Goal: Check status

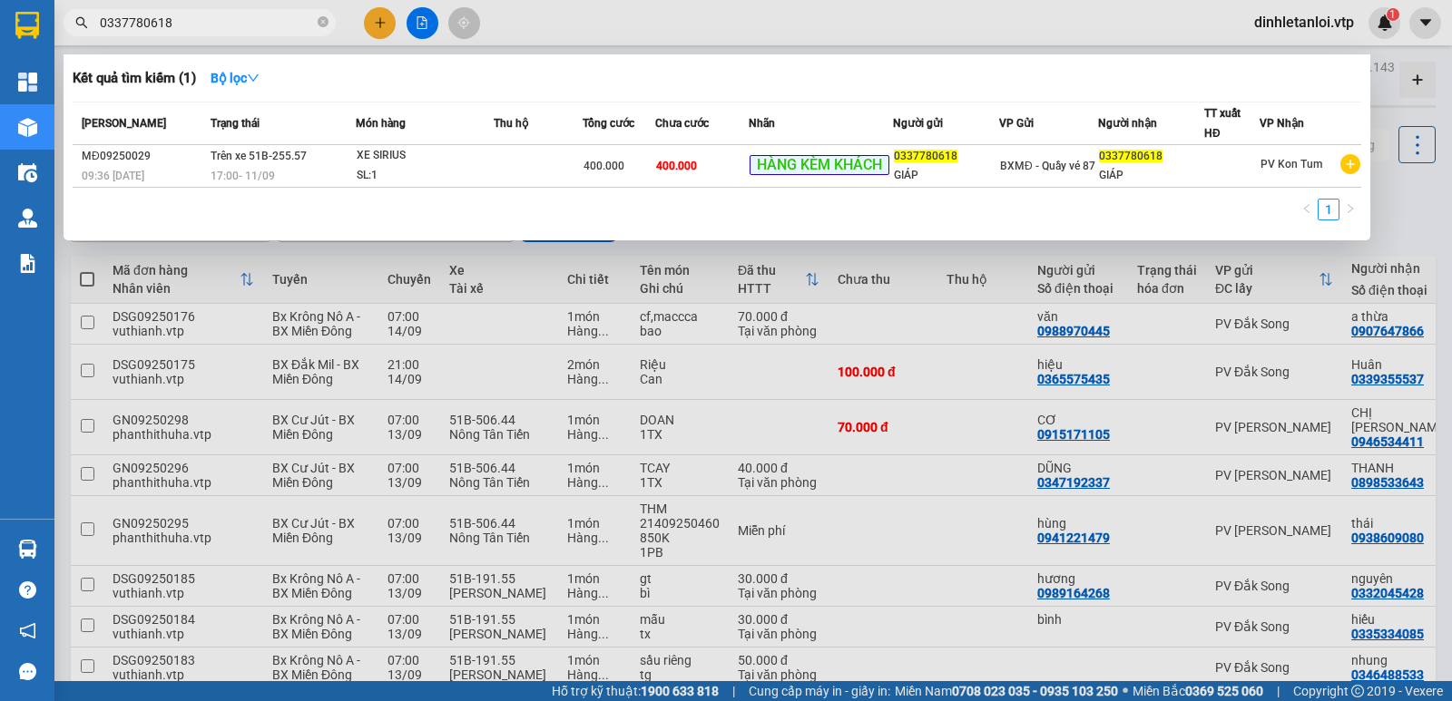
type input "0337780618"
click at [1402, 228] on div at bounding box center [726, 350] width 1452 height 701
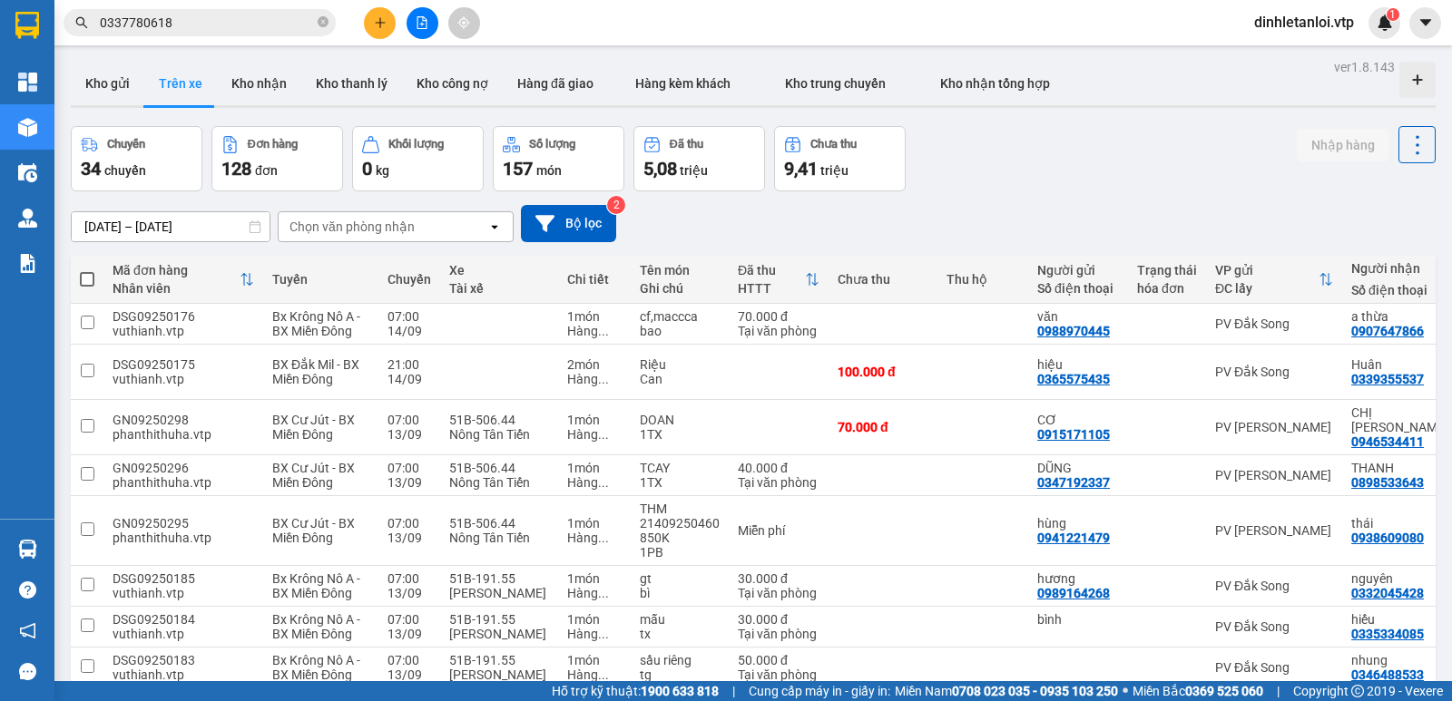
click at [410, 256] on th "Chuyến" at bounding box center [409, 280] width 62 height 48
click at [416, 228] on div "Chọn văn phòng nhận" at bounding box center [383, 226] width 209 height 29
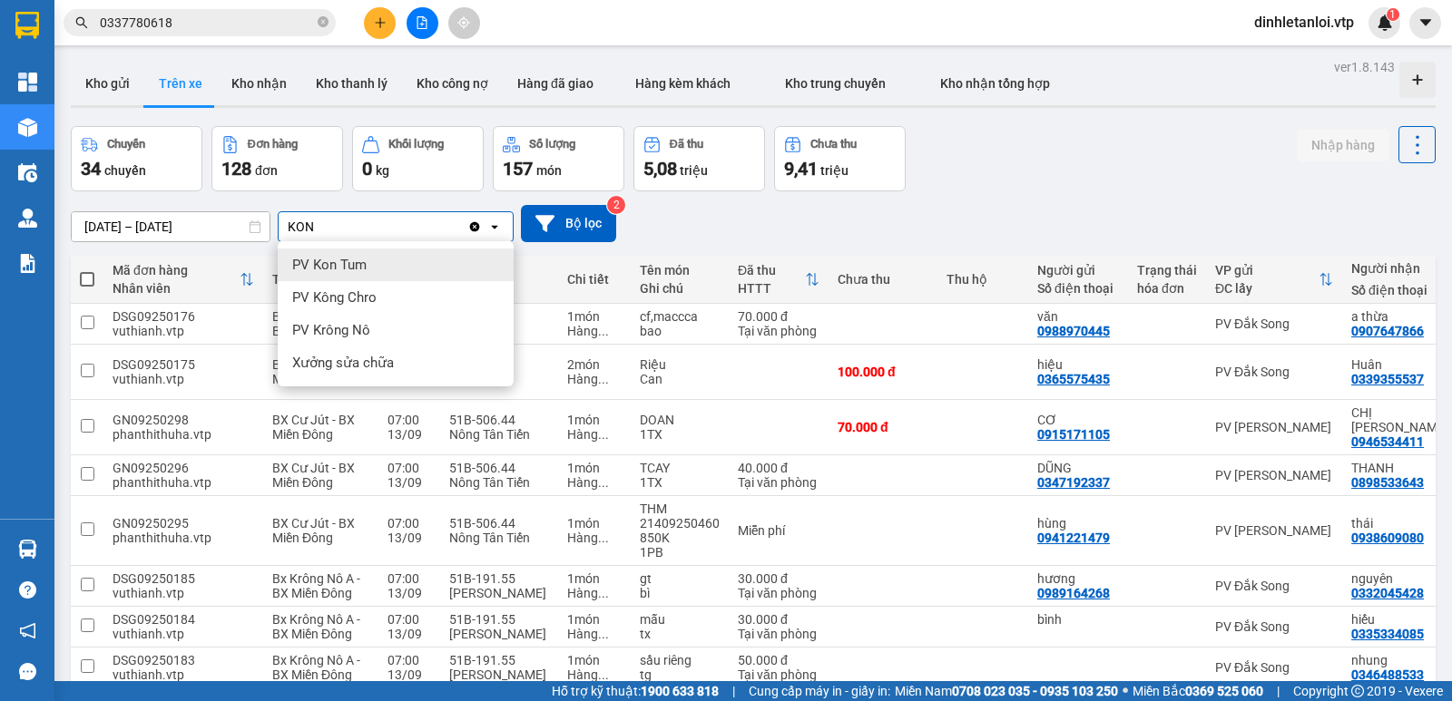
type input "KON"
click at [428, 272] on div "PV Kon Tum" at bounding box center [396, 265] width 236 height 33
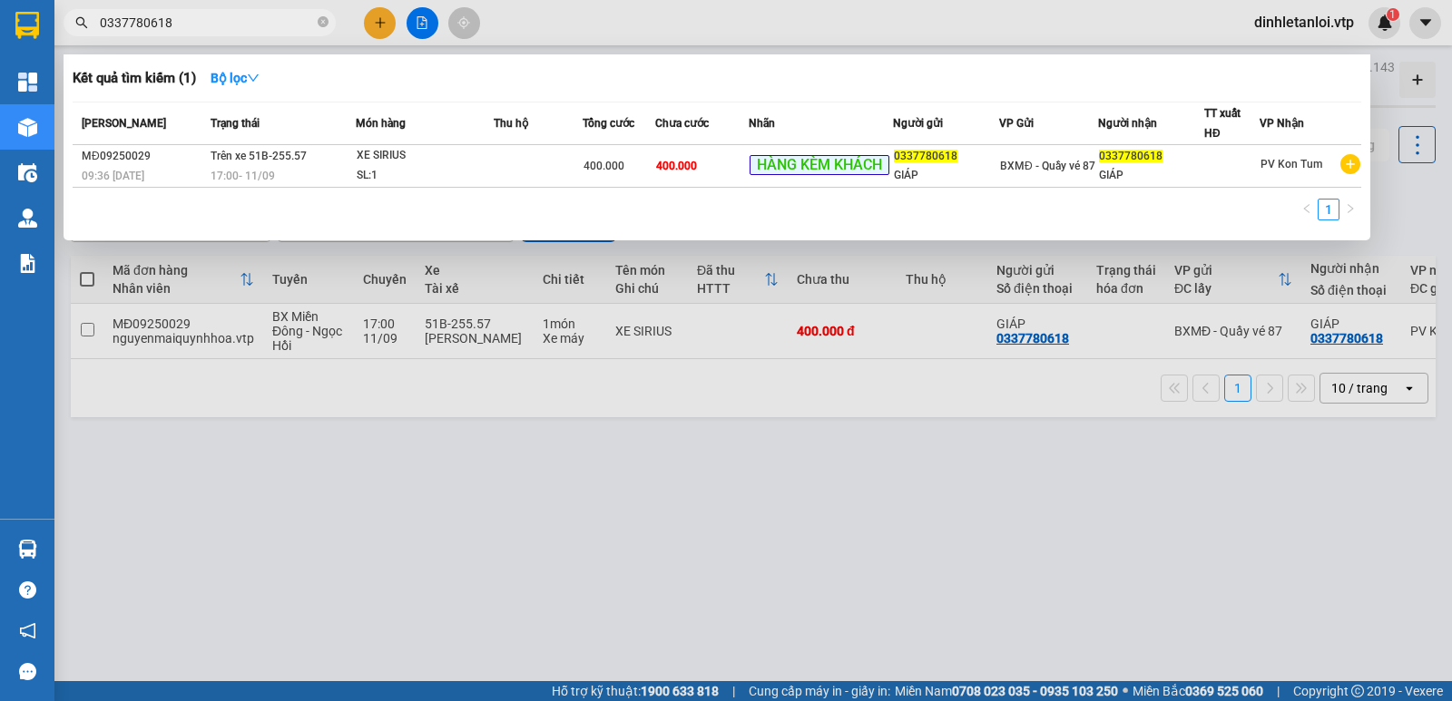
click at [172, 23] on input "0337780618" at bounding box center [207, 23] width 214 height 20
click at [546, 442] on div at bounding box center [726, 350] width 1452 height 701
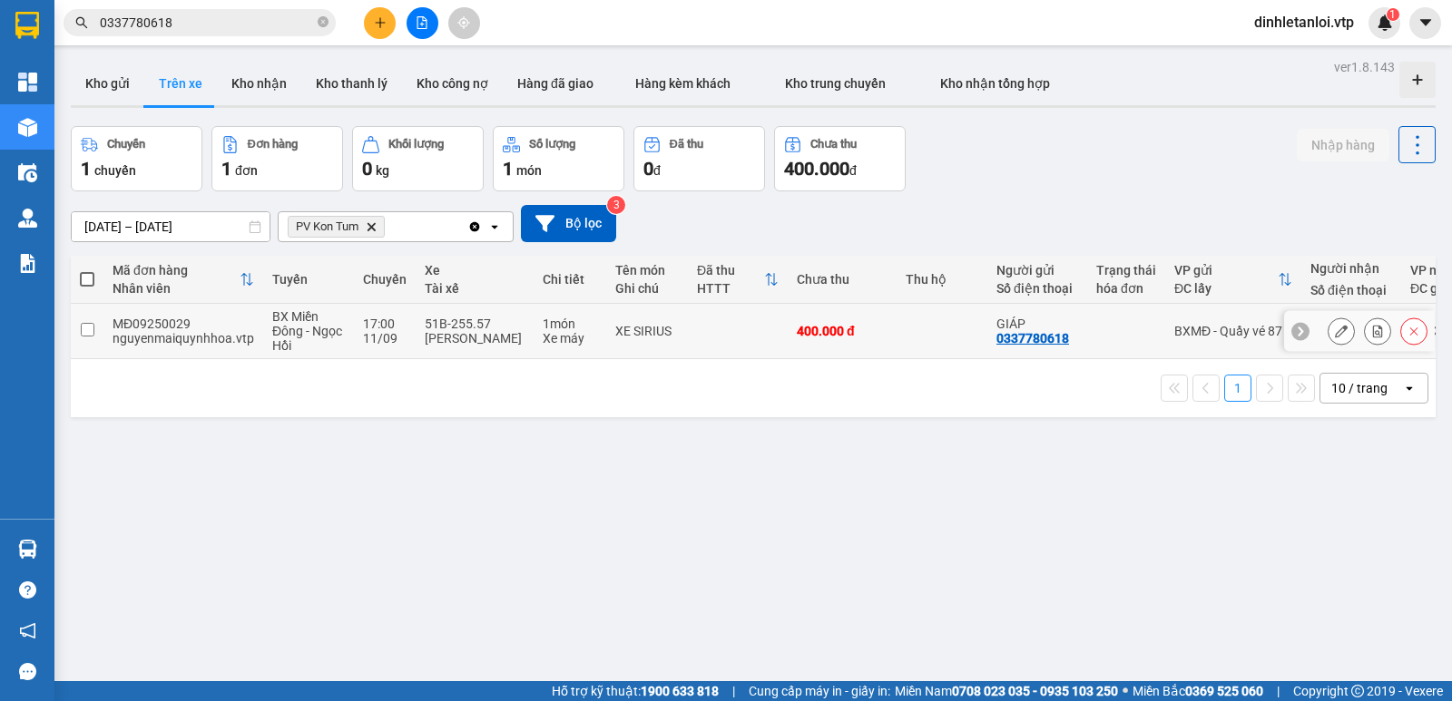
click at [88, 325] on input "checkbox" at bounding box center [88, 330] width 14 height 14
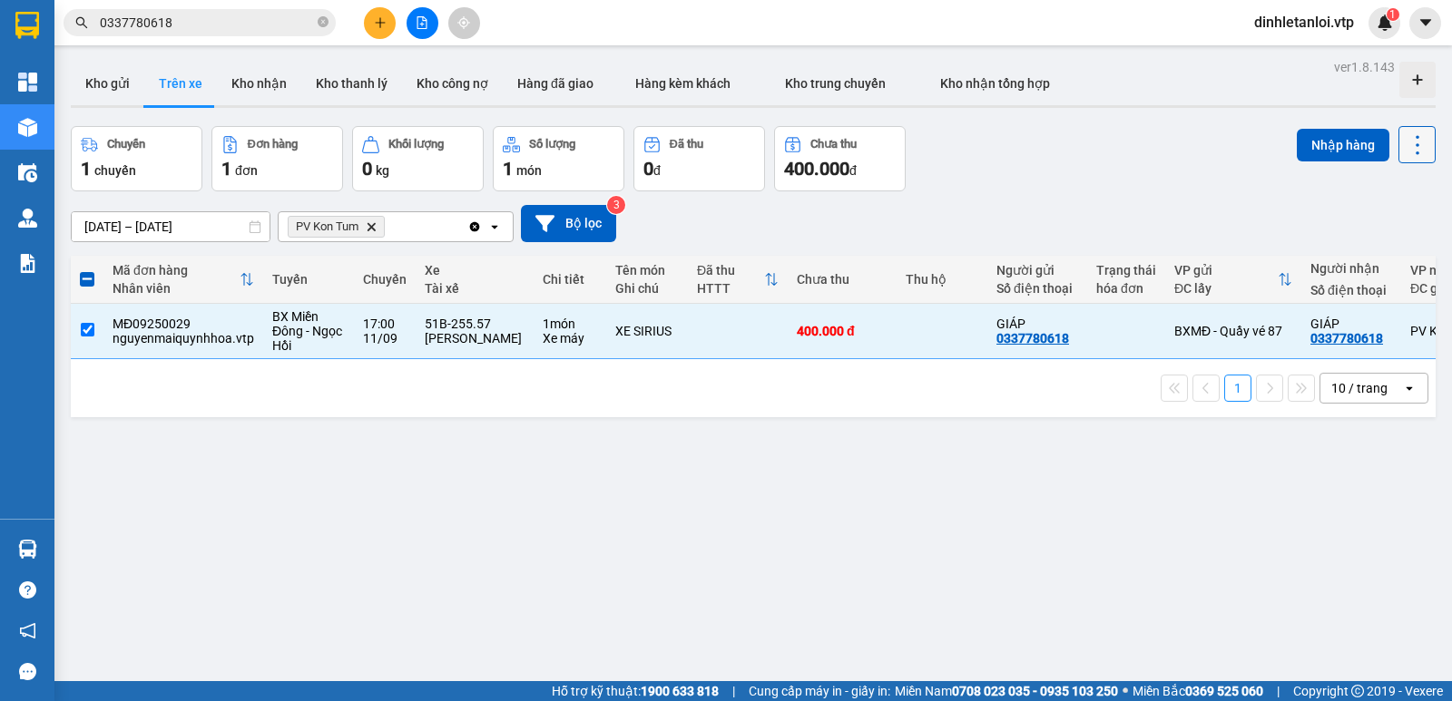
click at [1408, 158] on button at bounding box center [1416, 144] width 37 height 37
click at [1363, 230] on span "Xóa hoàn toàn" at bounding box center [1383, 227] width 83 height 18
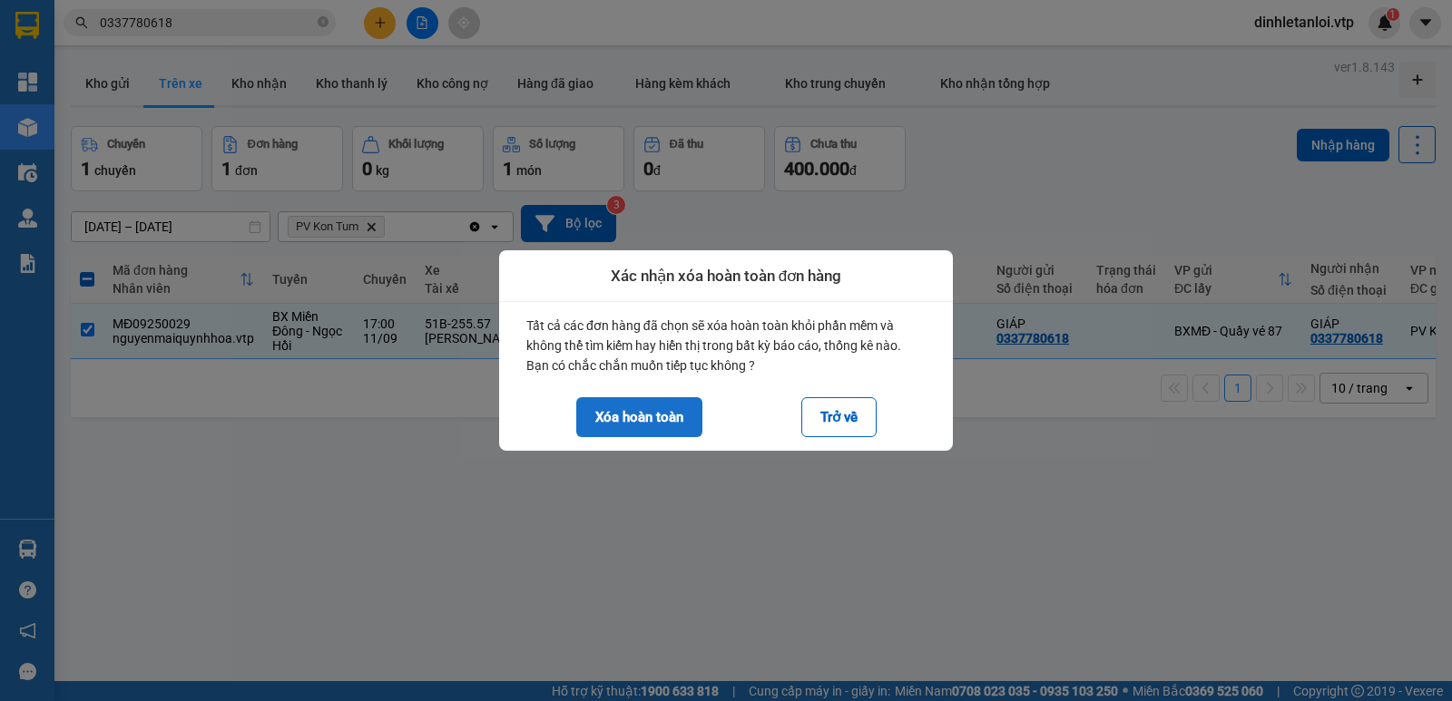
click at [654, 421] on button "Xóa hoàn toàn" at bounding box center [639, 417] width 126 height 40
checkbox input "false"
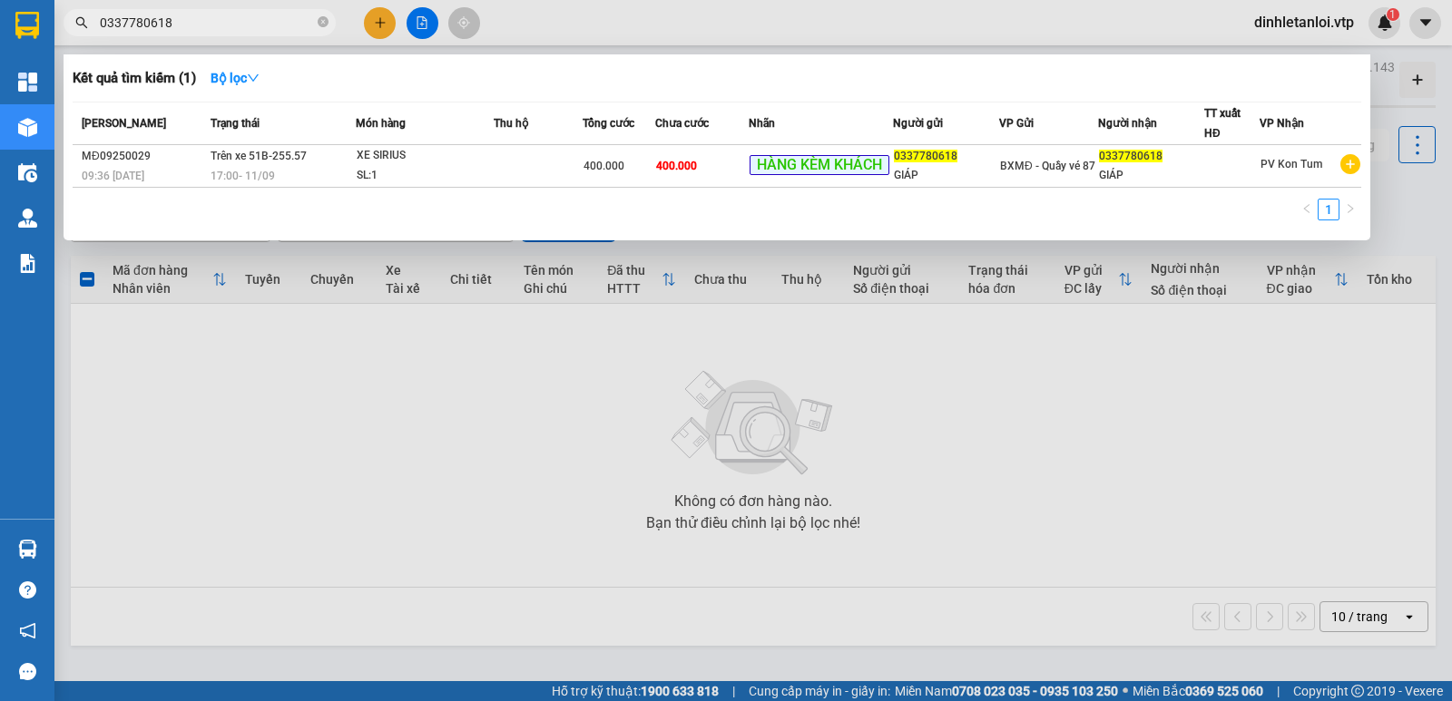
click at [271, 26] on input "0337780618" at bounding box center [207, 23] width 214 height 20
paste input "DM09250374"
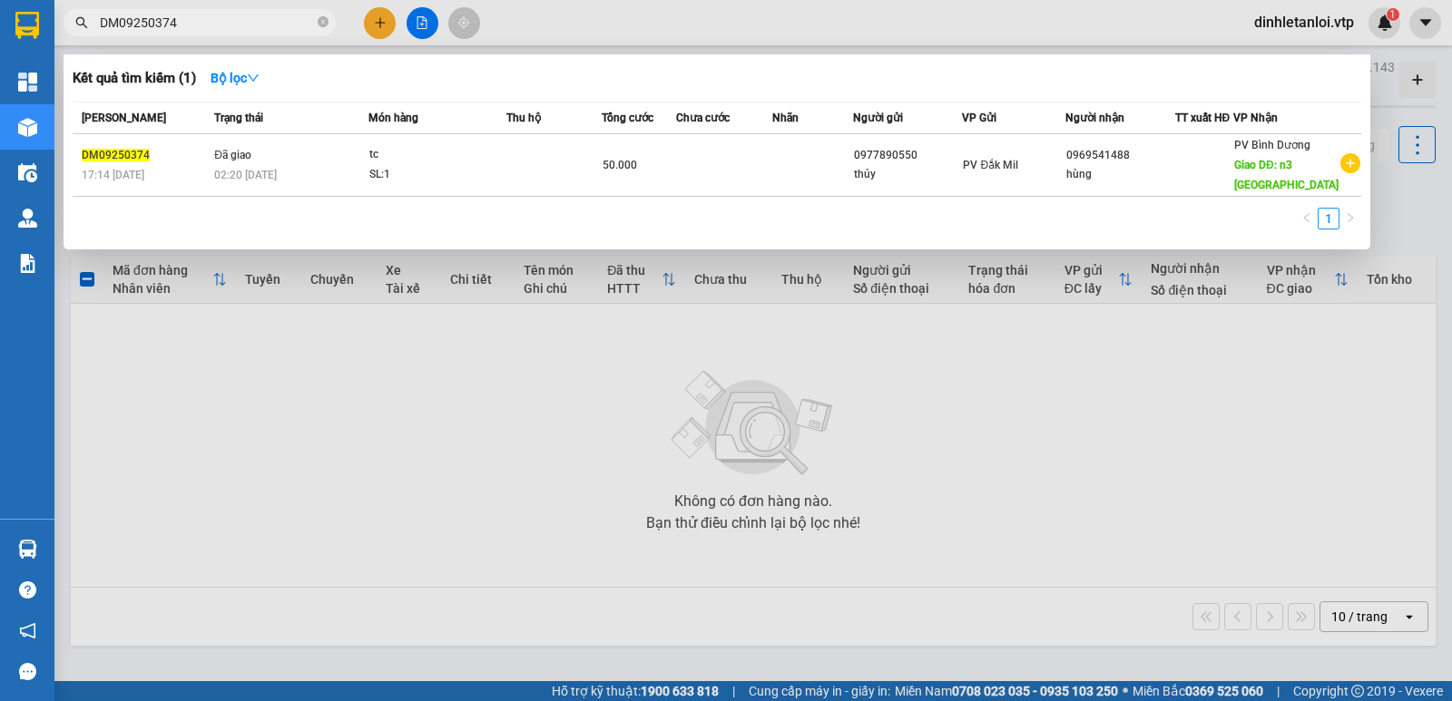
type input "DM09250374"
click at [853, 487] on div at bounding box center [726, 350] width 1452 height 701
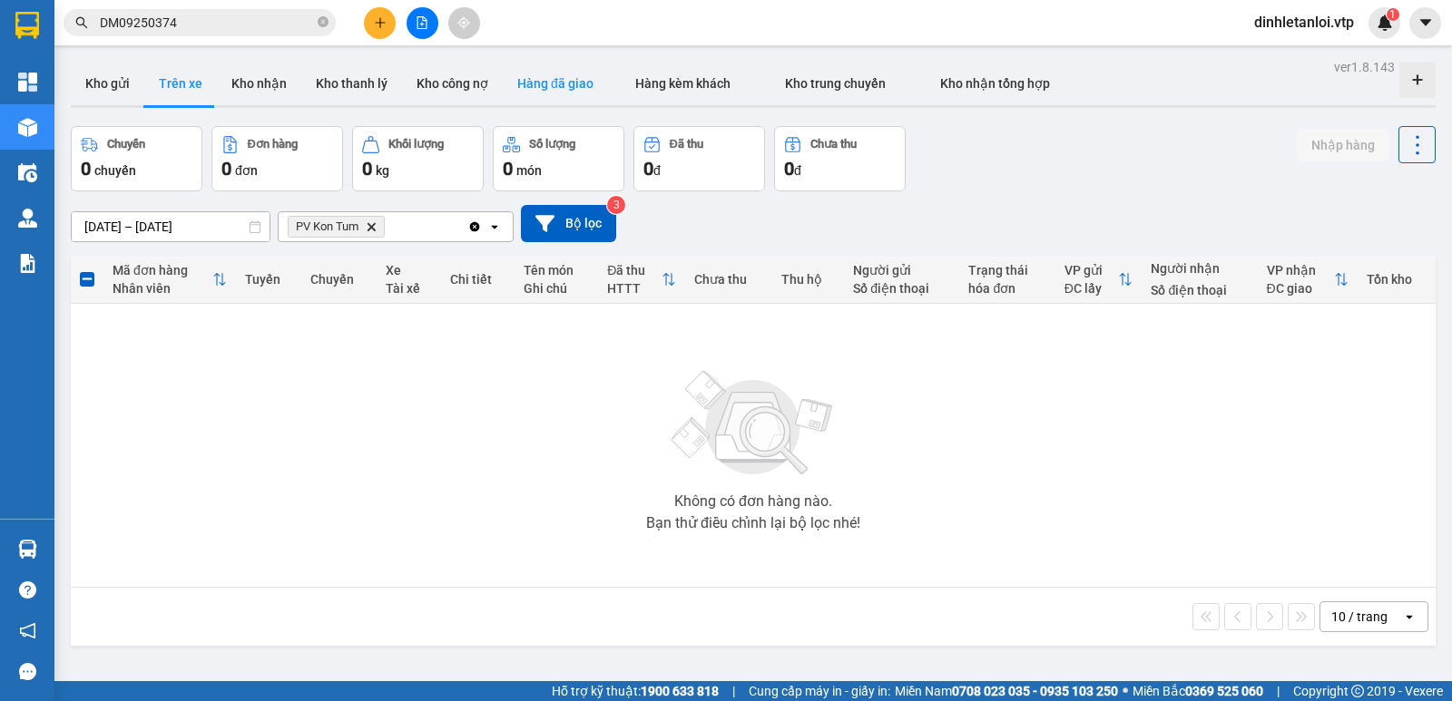
click at [582, 91] on button "Hàng đã giao" at bounding box center [555, 84] width 105 height 44
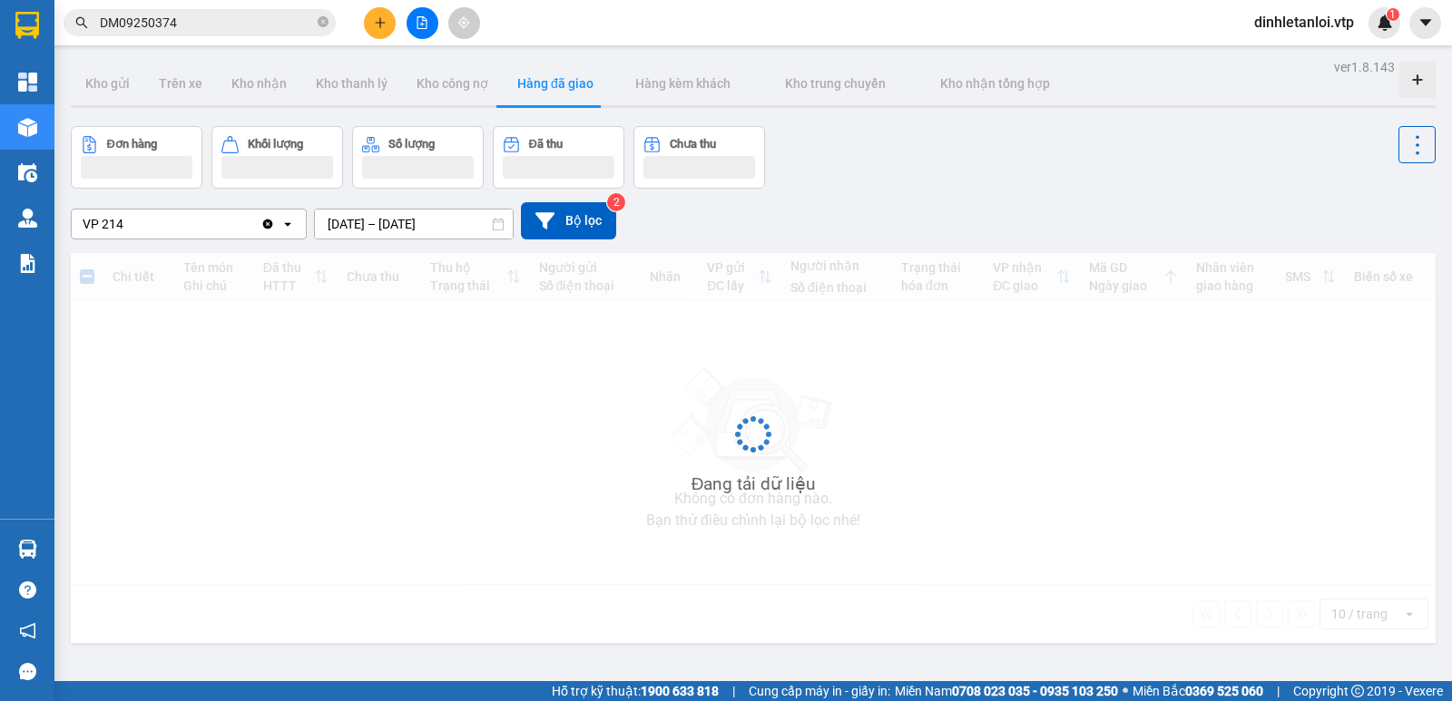
click at [240, 27] on input "DM09250374" at bounding box center [207, 23] width 214 height 20
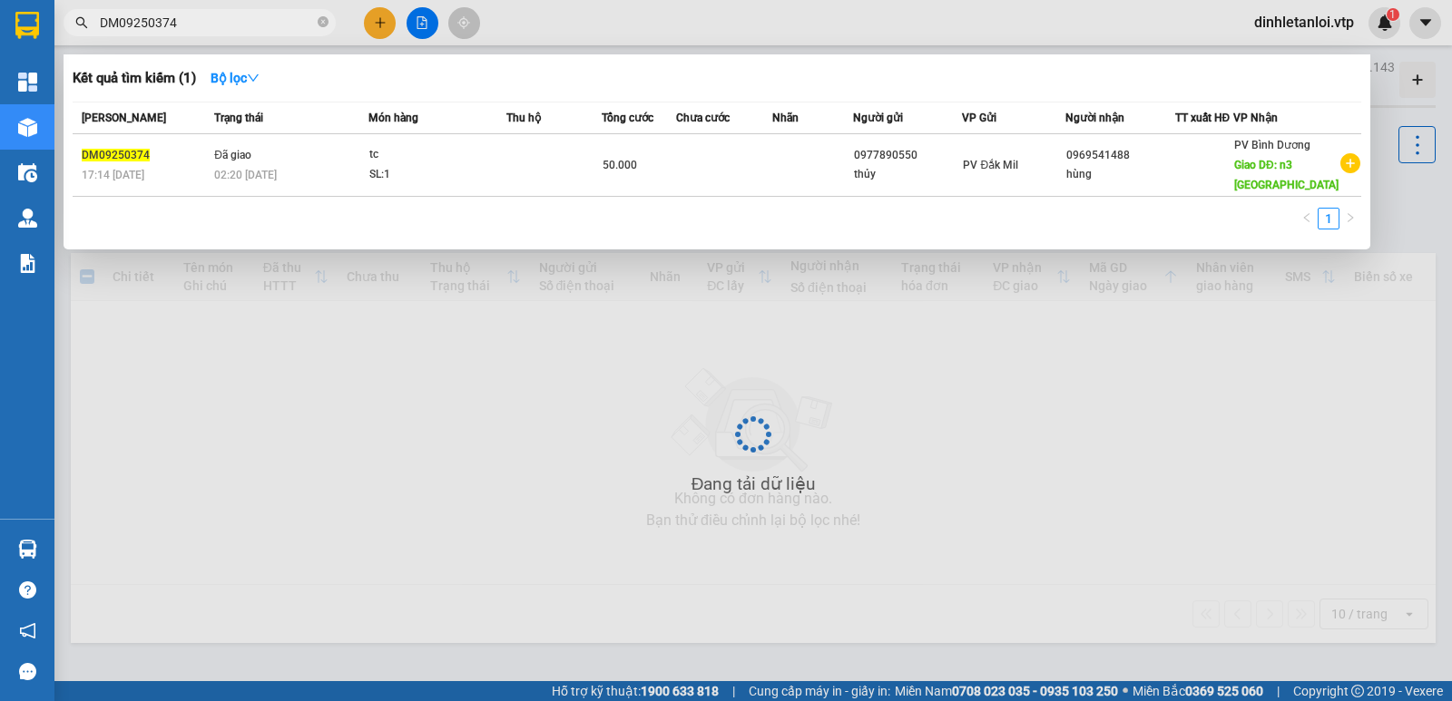
click at [240, 27] on input "DM09250374" at bounding box center [207, 23] width 214 height 20
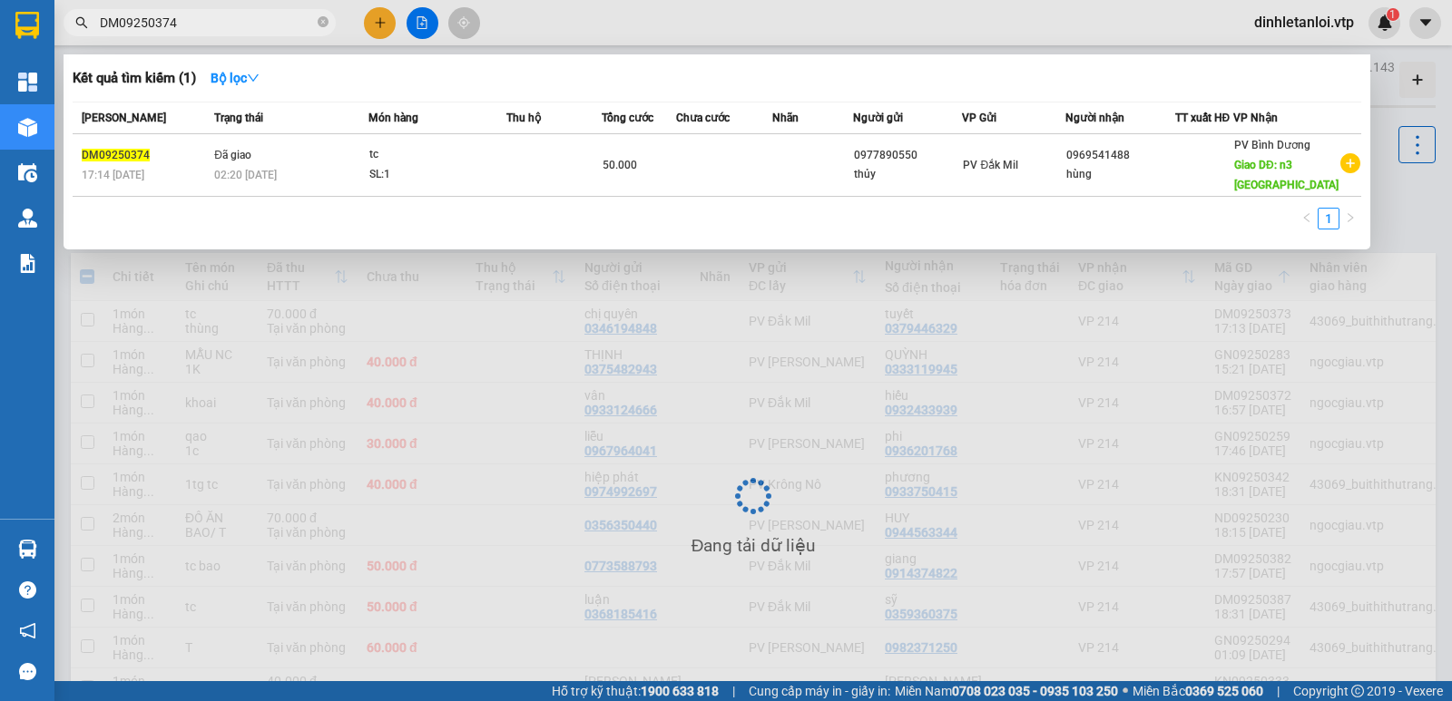
click at [1093, 443] on div at bounding box center [726, 350] width 1452 height 701
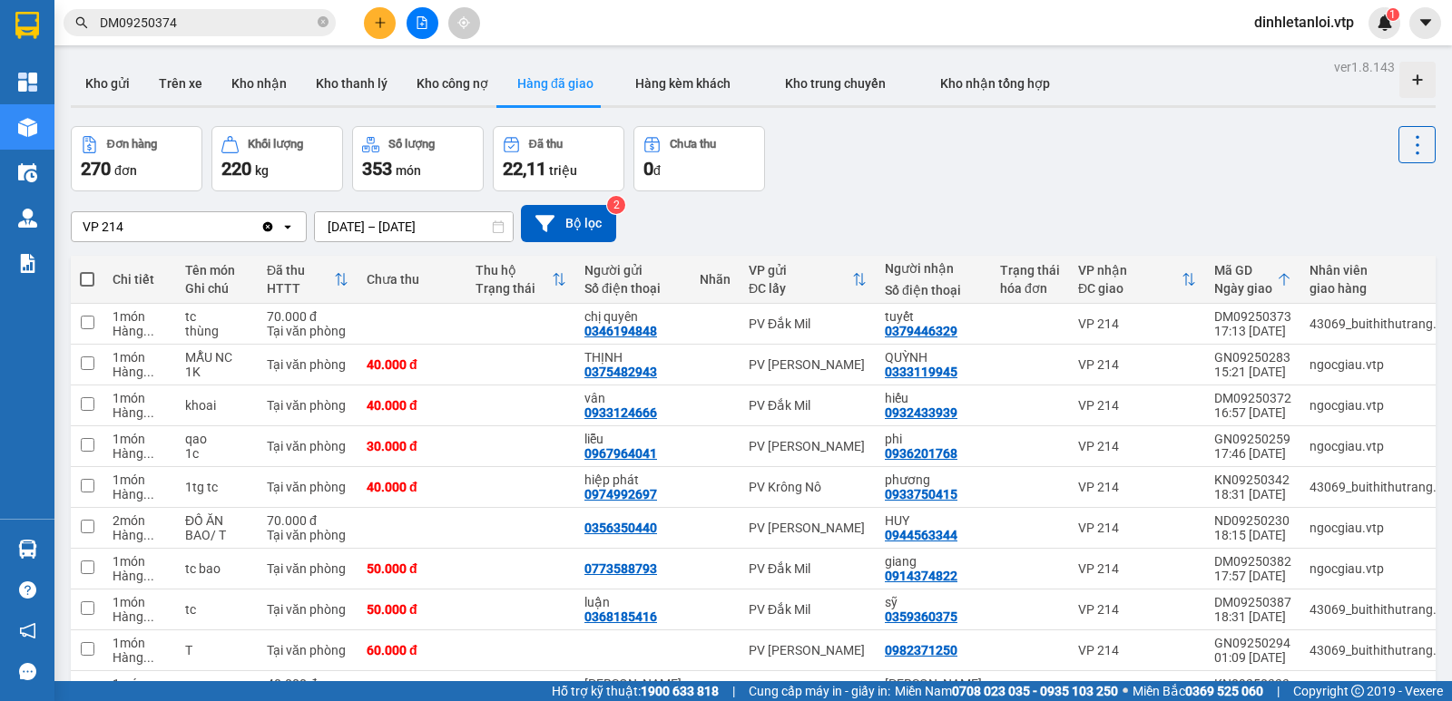
click at [211, 220] on div "VP 214" at bounding box center [166, 226] width 189 height 29
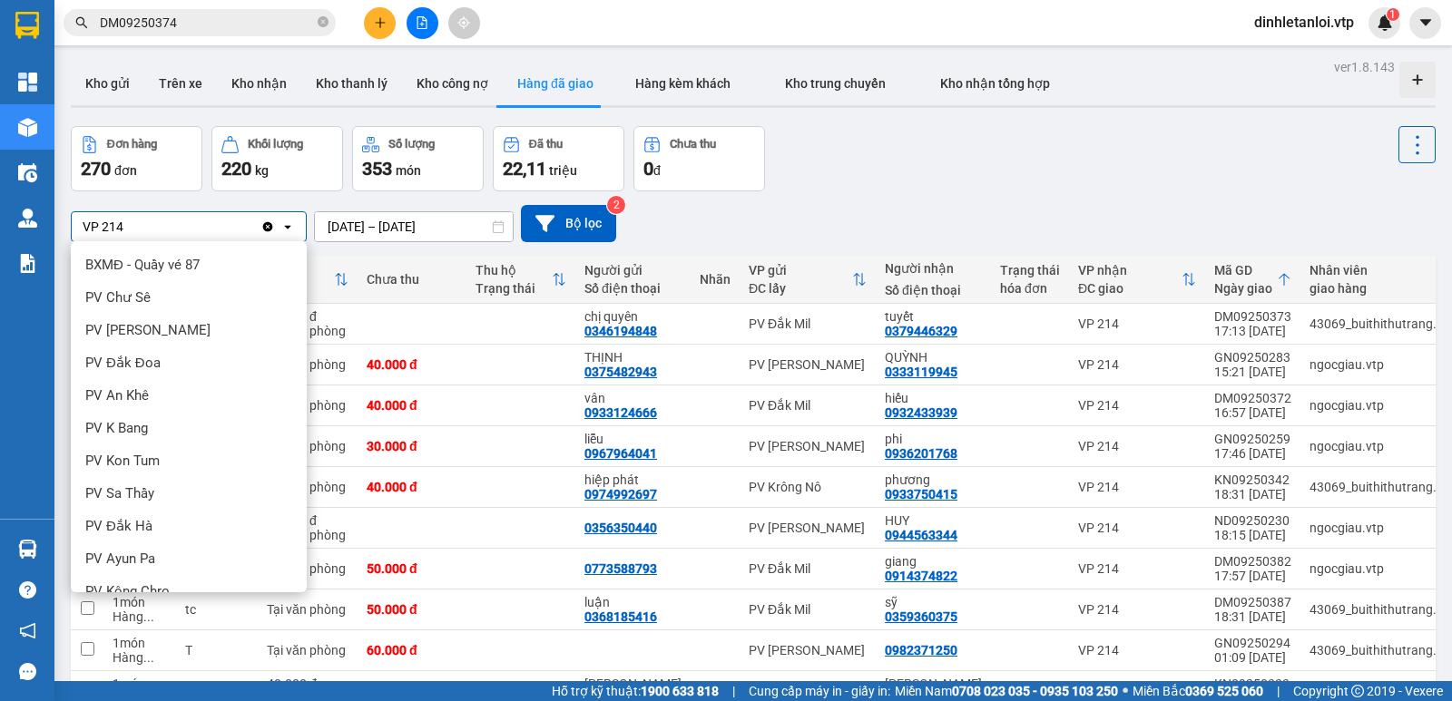
scroll to position [567, 0]
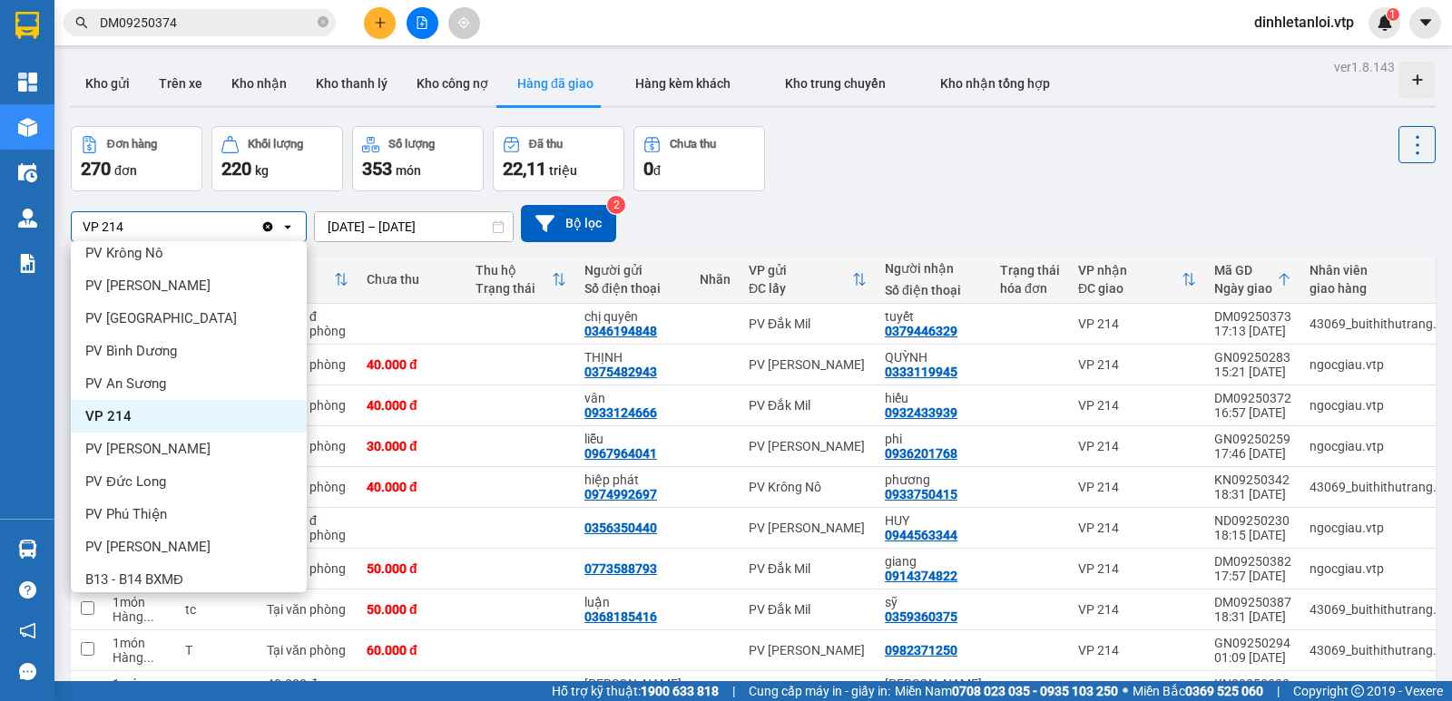
click at [206, 230] on div "VP 214" at bounding box center [166, 226] width 189 height 29
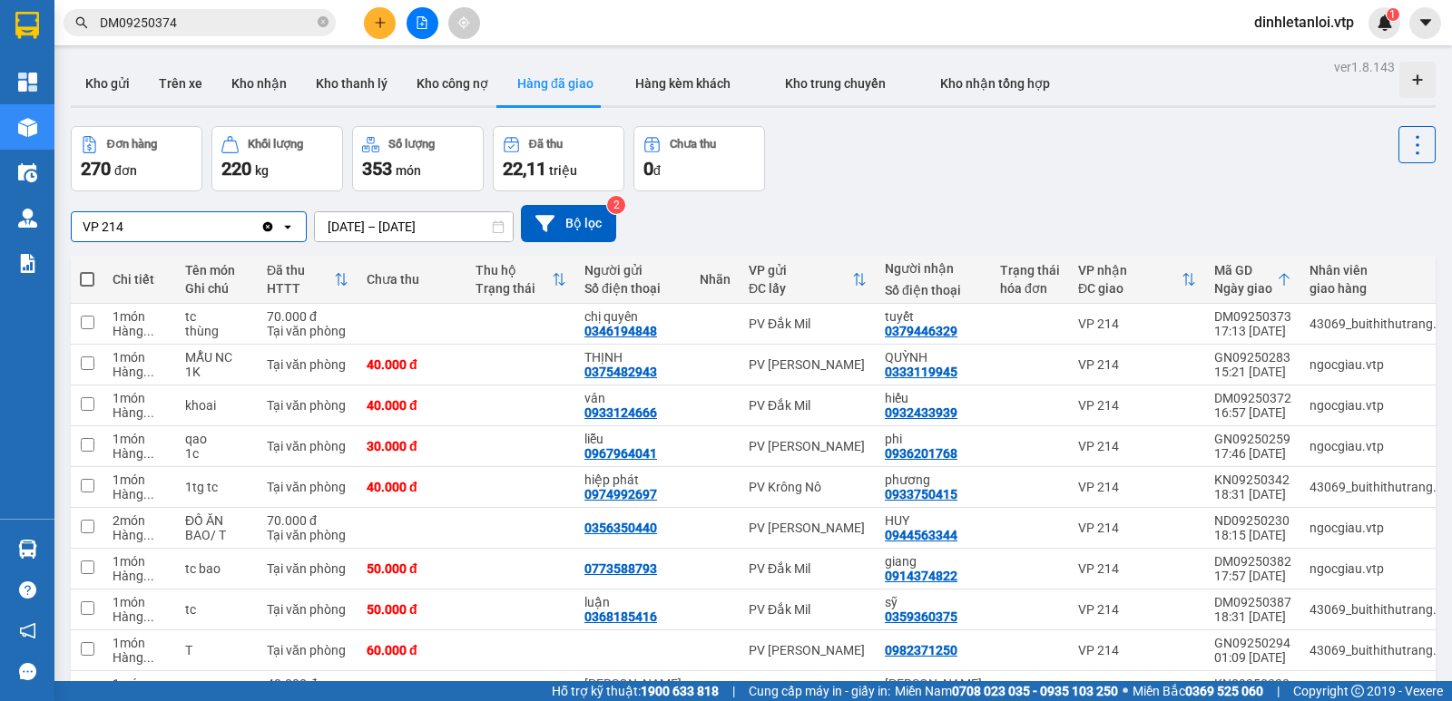
click at [263, 229] on icon "Clear value" at bounding box center [267, 227] width 15 height 15
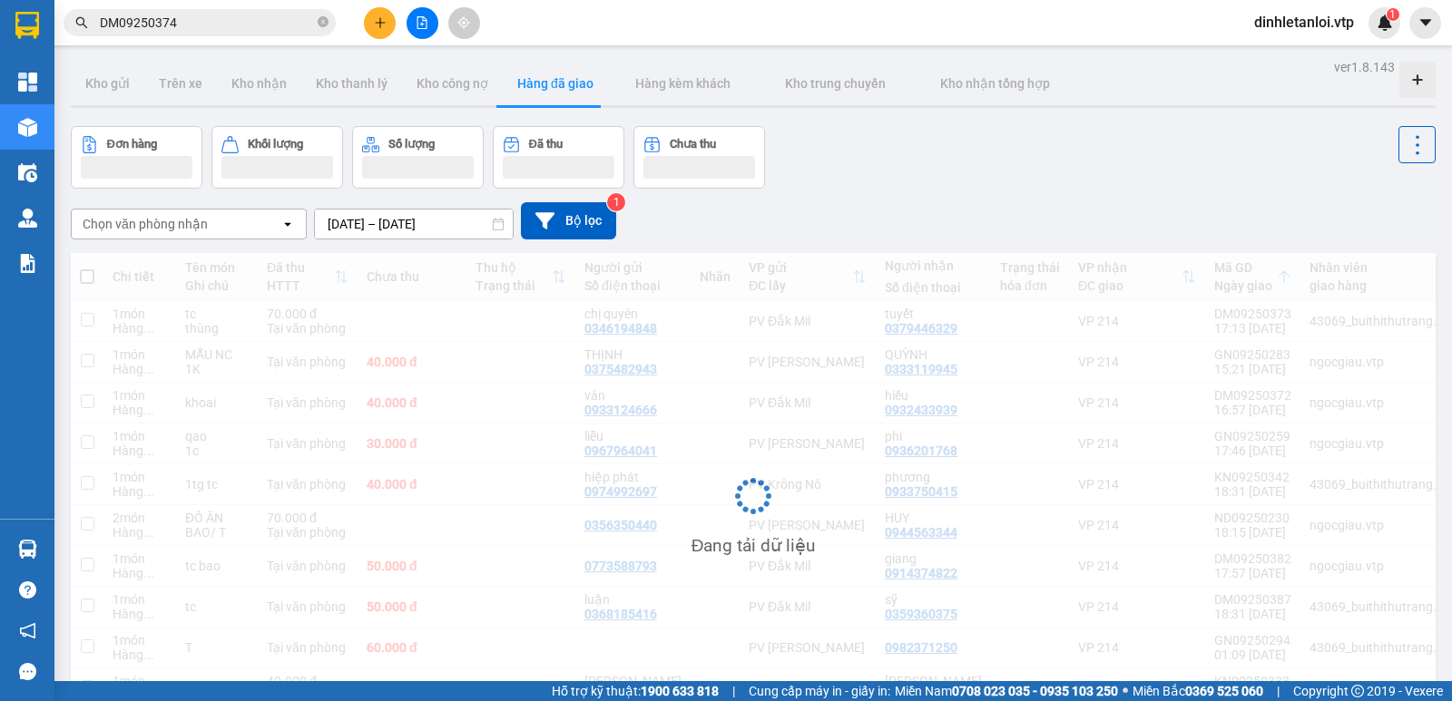
click at [219, 233] on div "Chọn văn phòng nhận" at bounding box center [176, 224] width 209 height 29
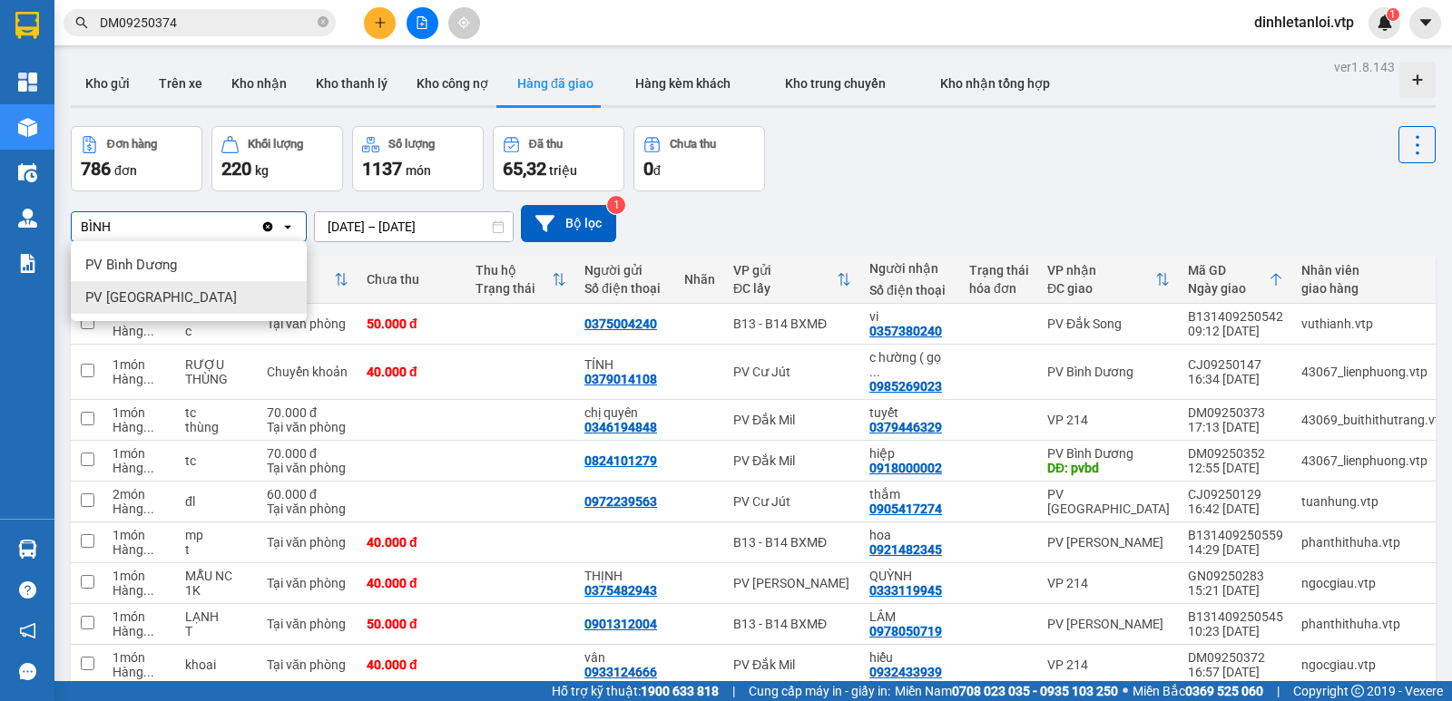
type input "BÌNH"
click at [212, 279] on div "PV Bình Dương" at bounding box center [189, 265] width 236 height 33
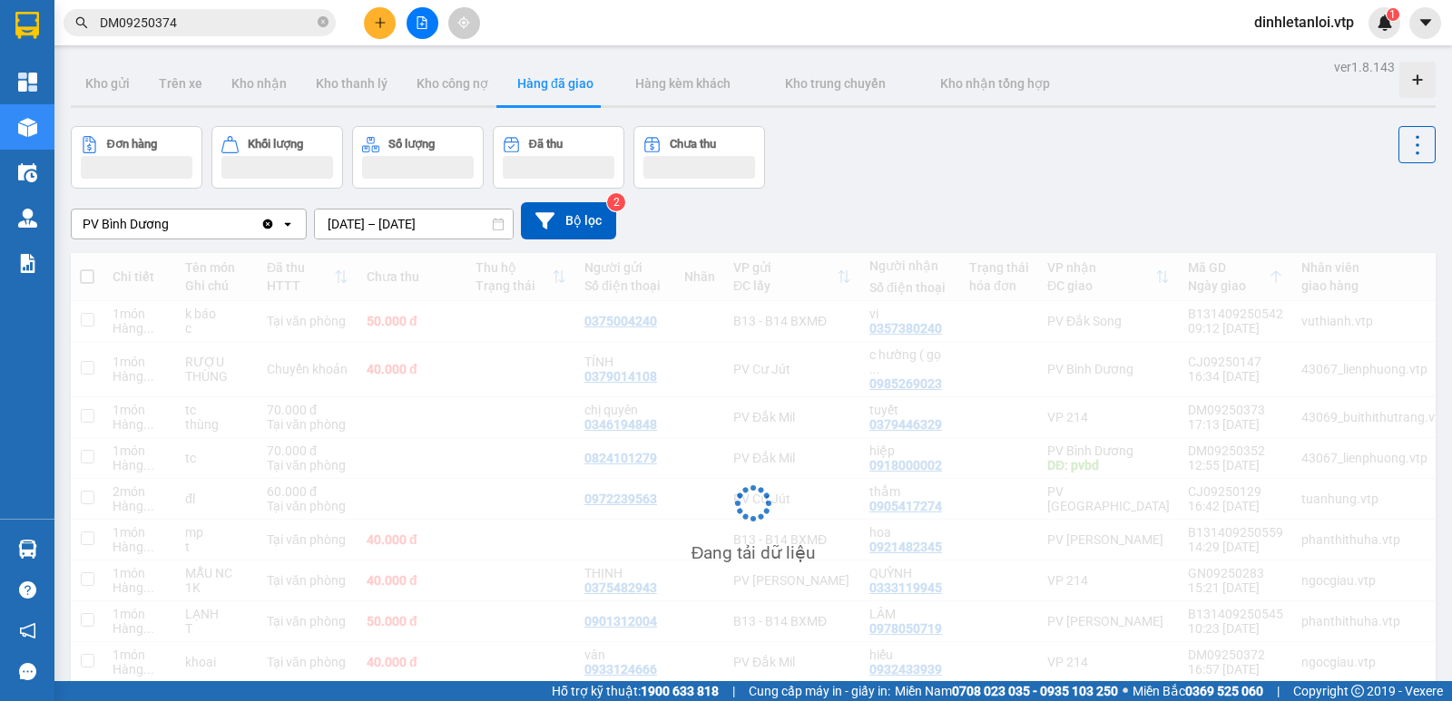
click at [235, 24] on input "DM09250374" at bounding box center [207, 23] width 214 height 20
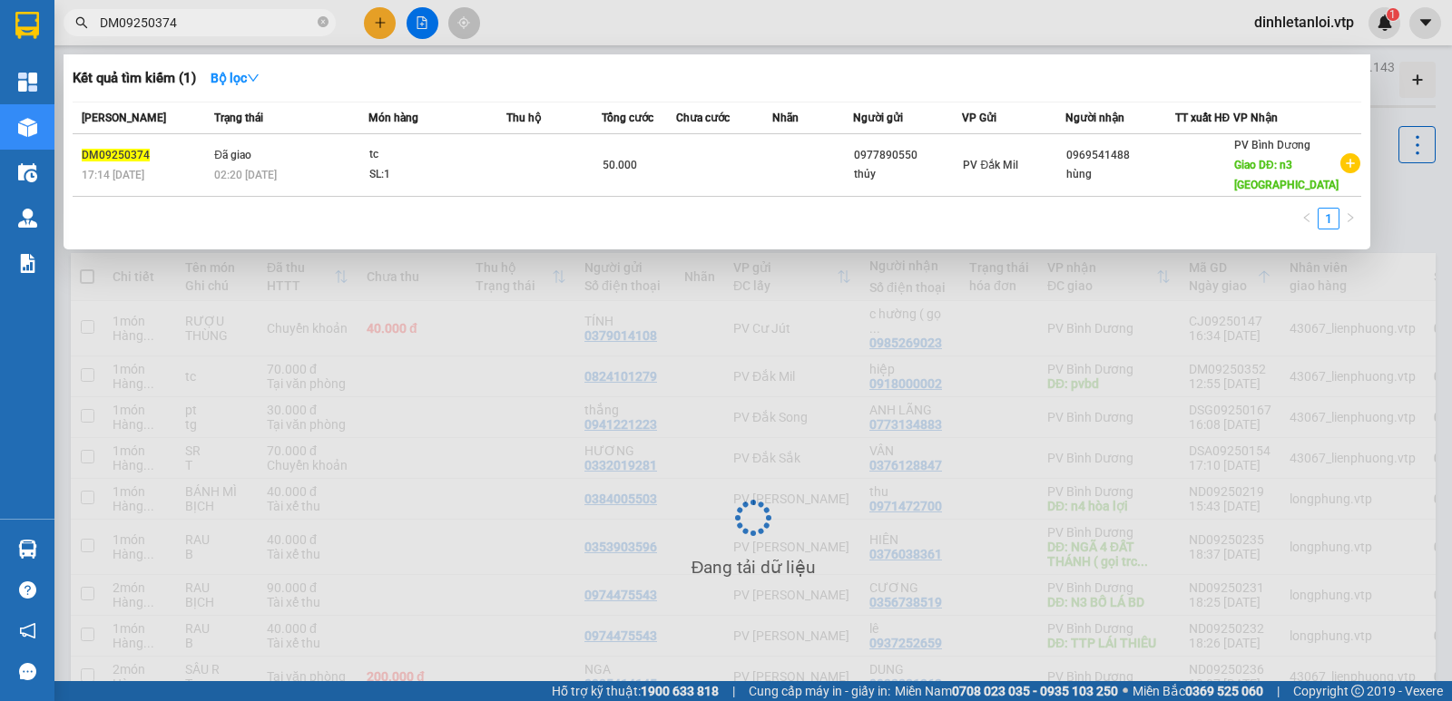
click at [1002, 318] on div at bounding box center [726, 350] width 1452 height 701
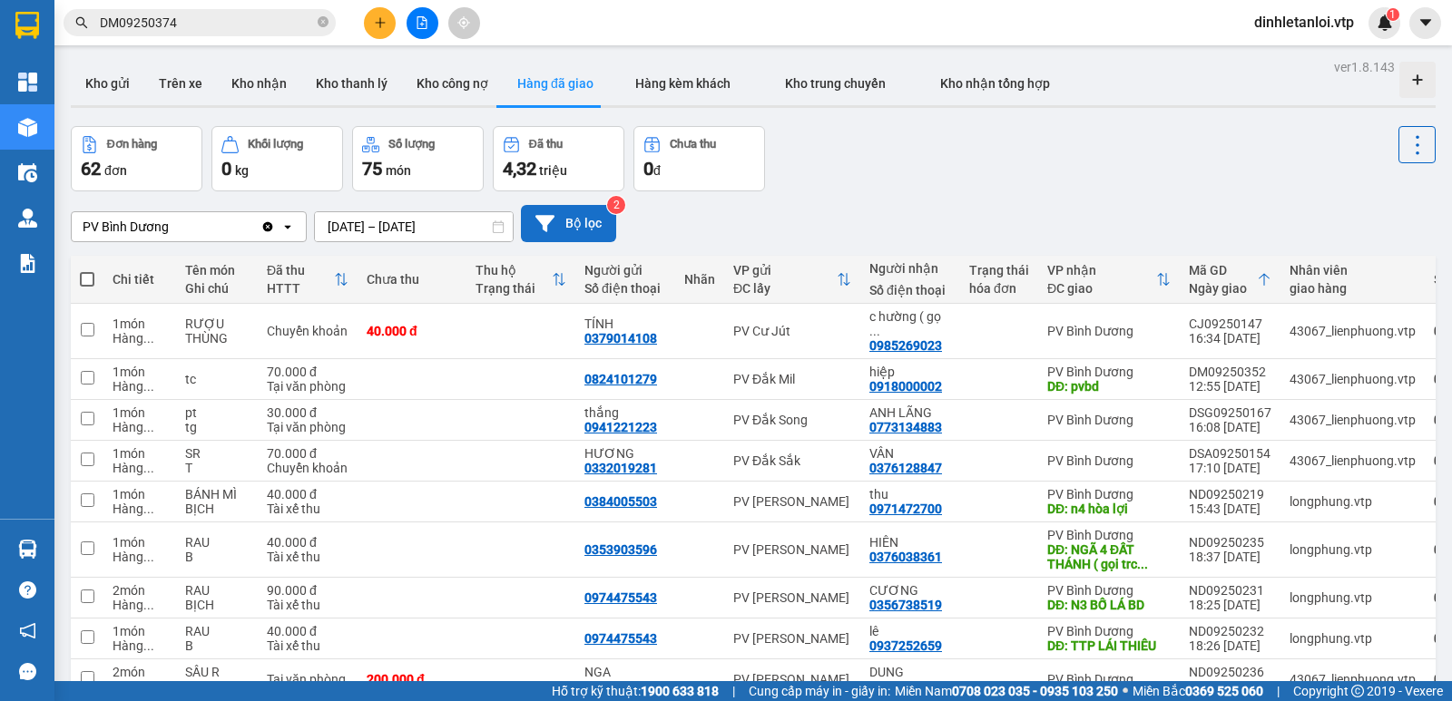
click at [586, 211] on button "Bộ lọc" at bounding box center [568, 223] width 95 height 37
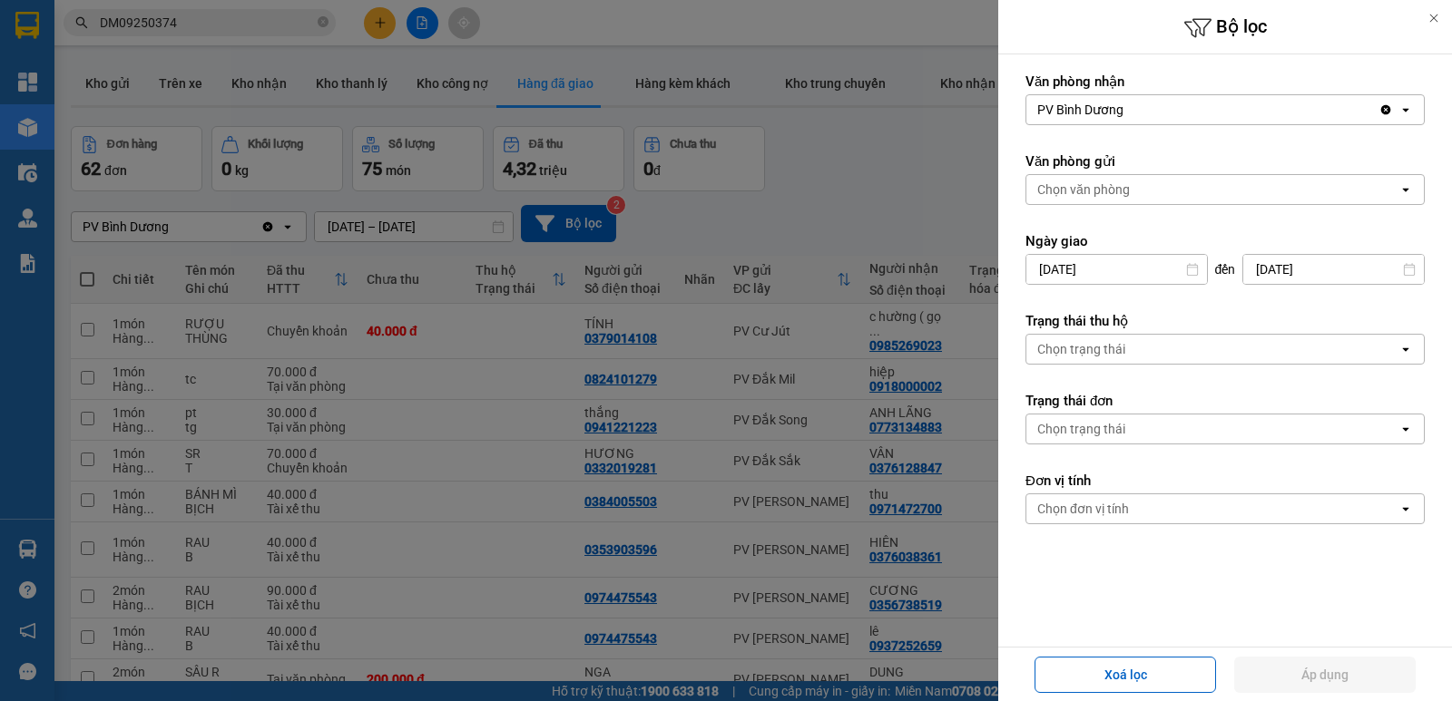
click at [1141, 91] on div "Văn phòng nhận PV Bình Dương Clear value open" at bounding box center [1224, 99] width 399 height 53
click at [1168, 85] on label "Văn phòng nhận" at bounding box center [1224, 82] width 399 height 18
click at [813, 233] on div at bounding box center [726, 350] width 1452 height 701
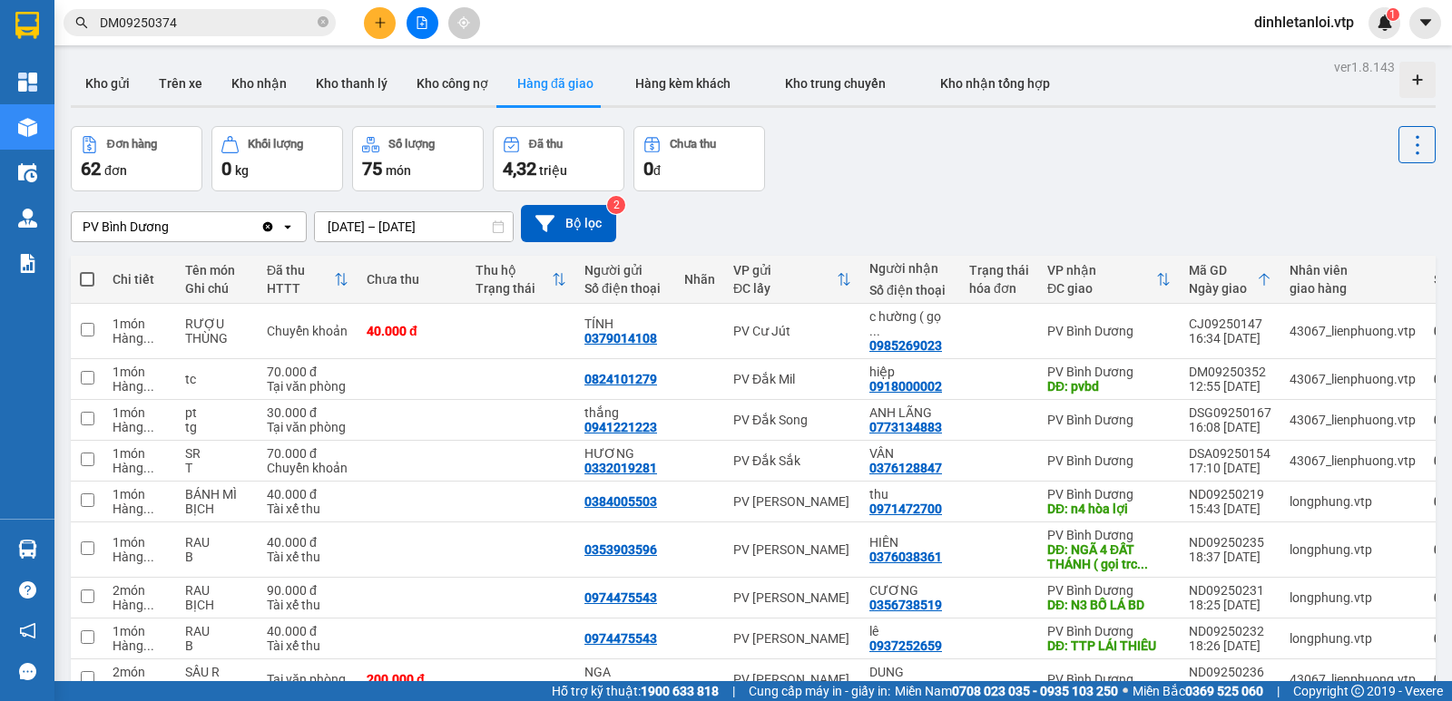
scroll to position [127, 0]
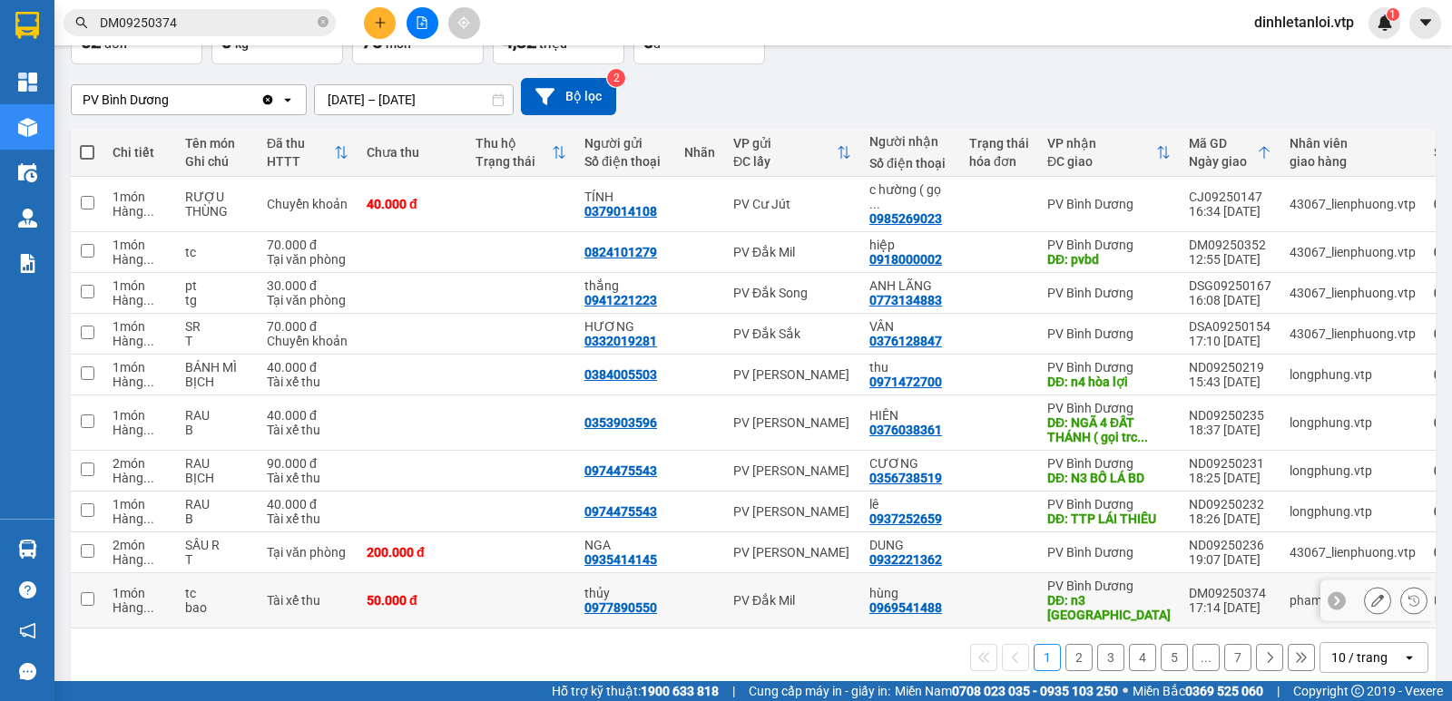
click at [88, 592] on input "checkbox" at bounding box center [88, 599] width 14 height 14
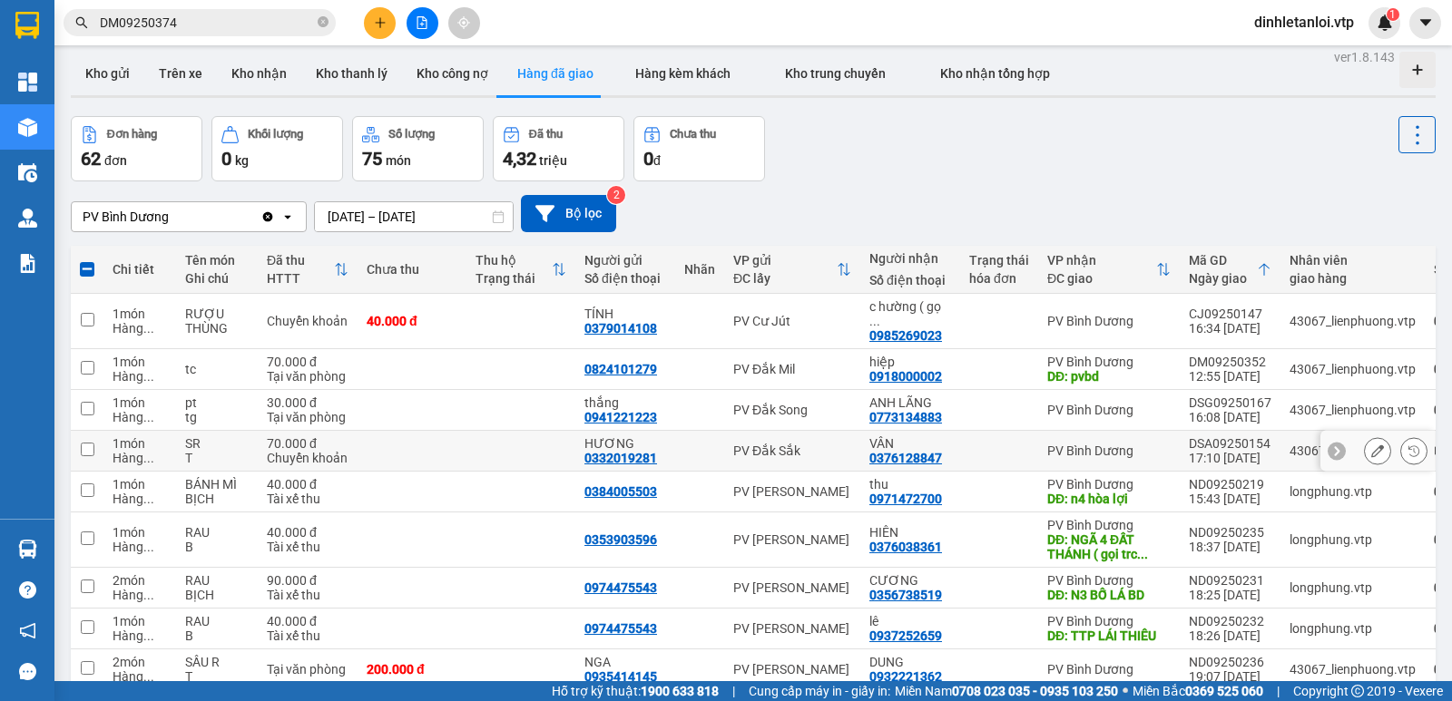
scroll to position [0, 0]
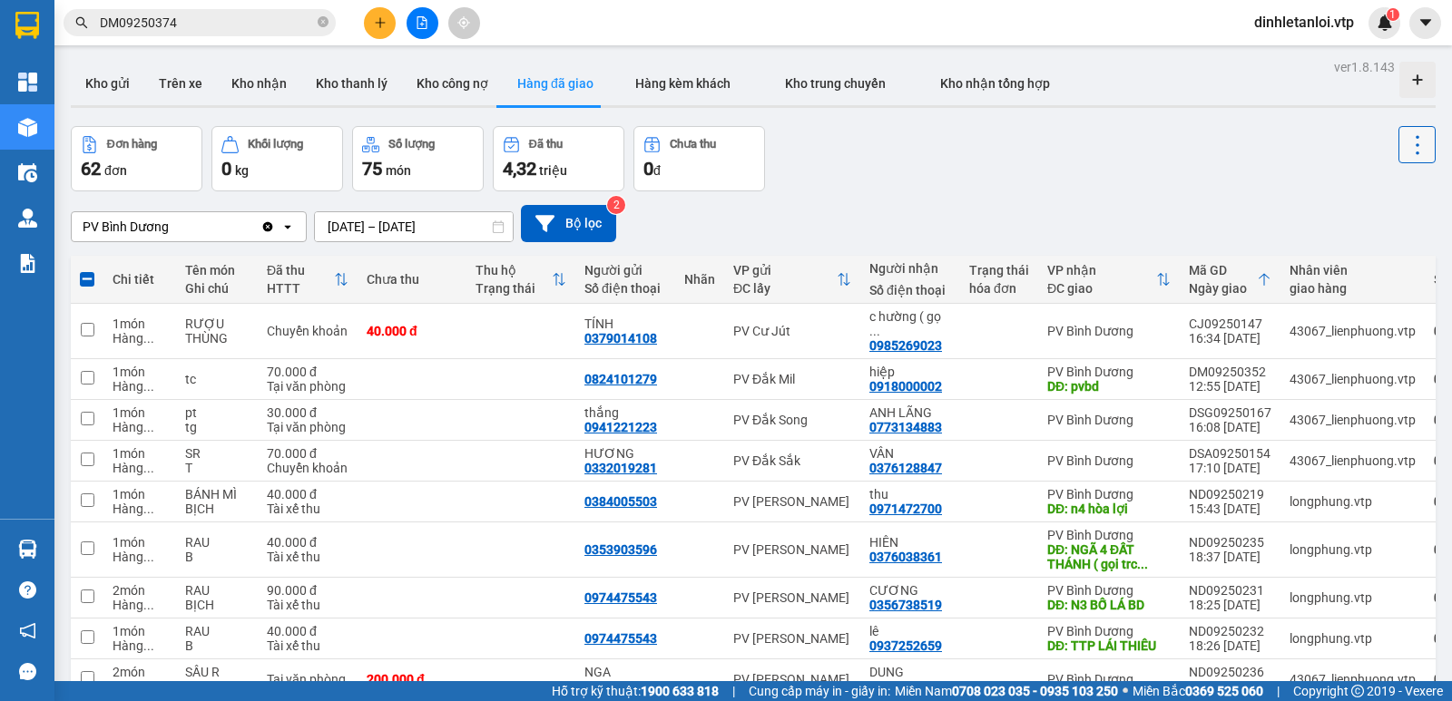
click at [1421, 142] on button at bounding box center [1416, 144] width 37 height 37
click at [1379, 219] on span "Xóa hoàn toàn" at bounding box center [1383, 227] width 83 height 18
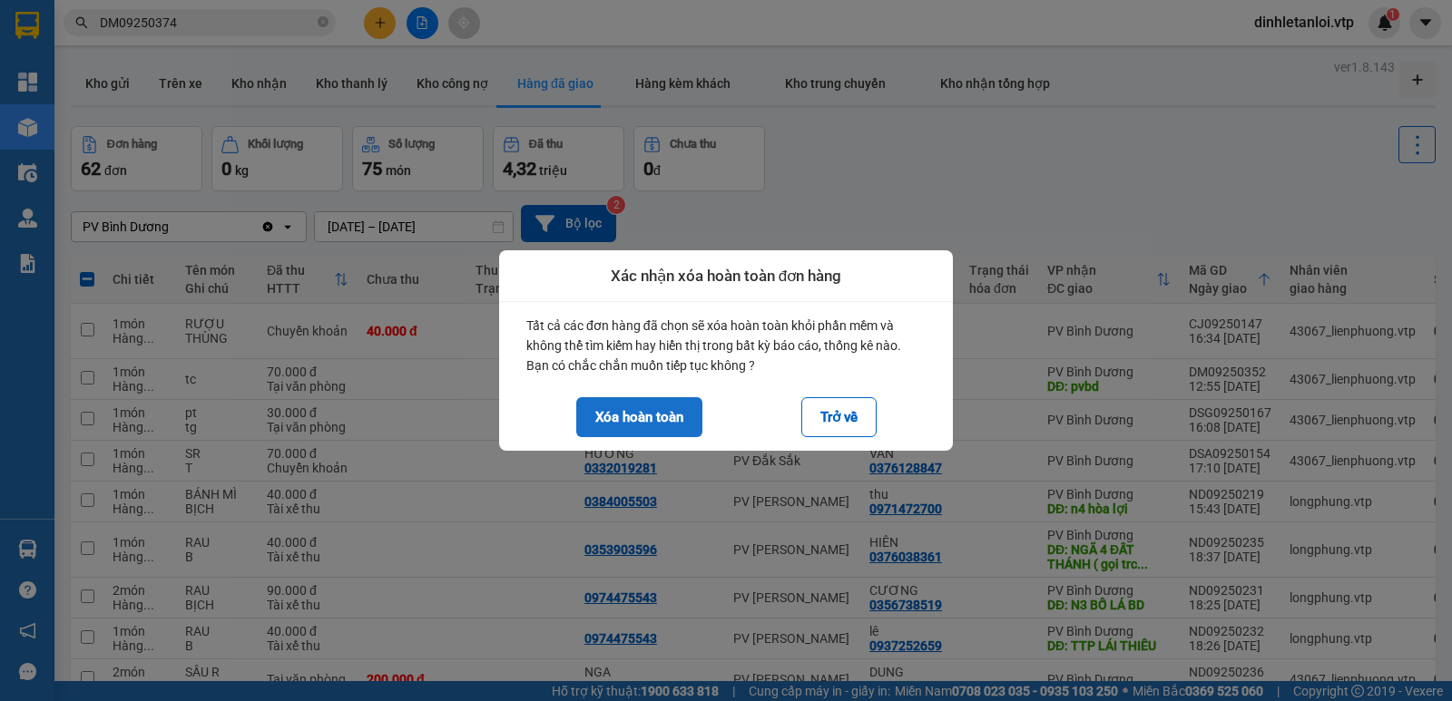
click at [635, 409] on button "Xóa hoàn toàn" at bounding box center [639, 417] width 126 height 40
checkbox input "false"
